Goal: Book appointment/travel/reservation

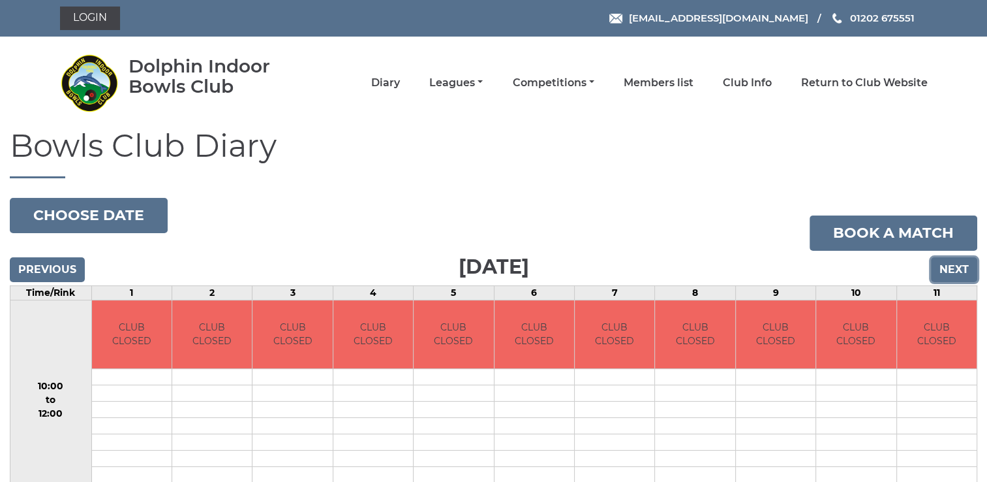
click at [950, 270] on input "Next" at bounding box center [954, 269] width 46 height 25
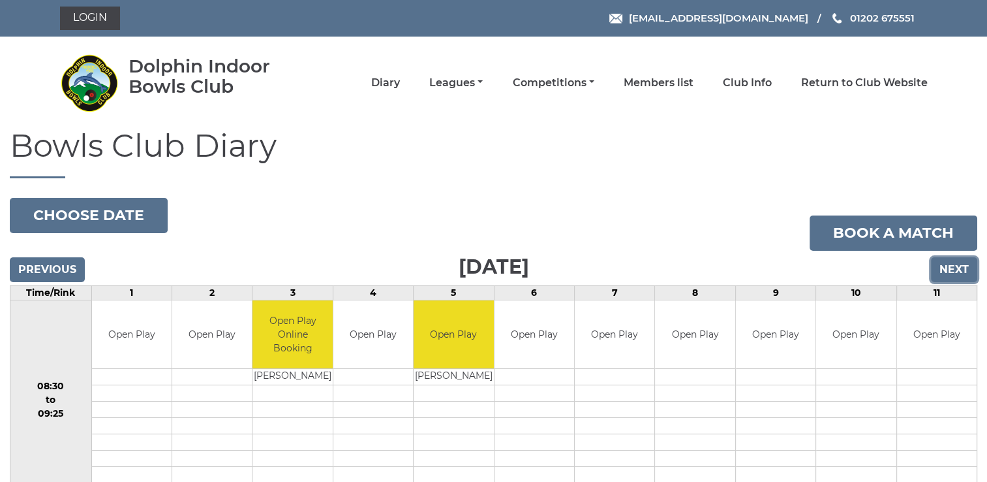
click at [950, 270] on input "Next" at bounding box center [954, 269] width 46 height 25
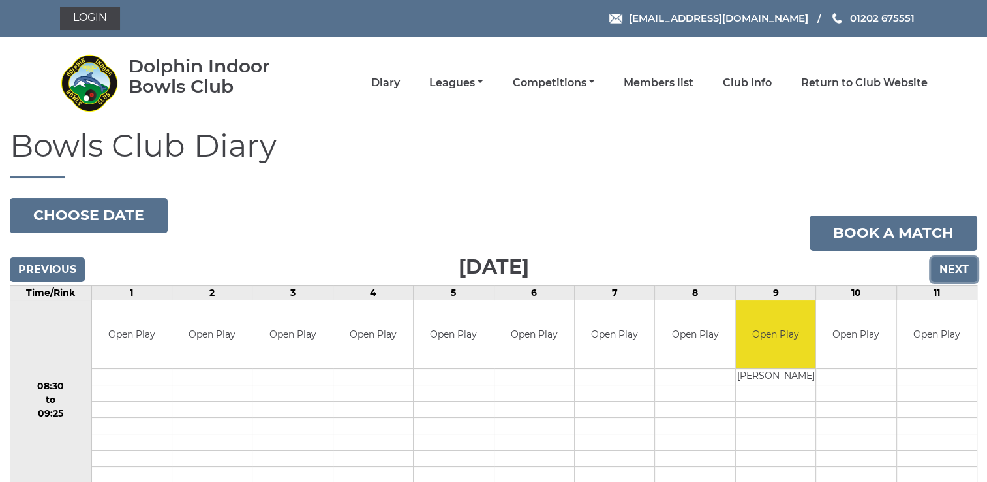
click at [959, 273] on input "Next" at bounding box center [954, 269] width 46 height 25
